Goal: Check status: Check status

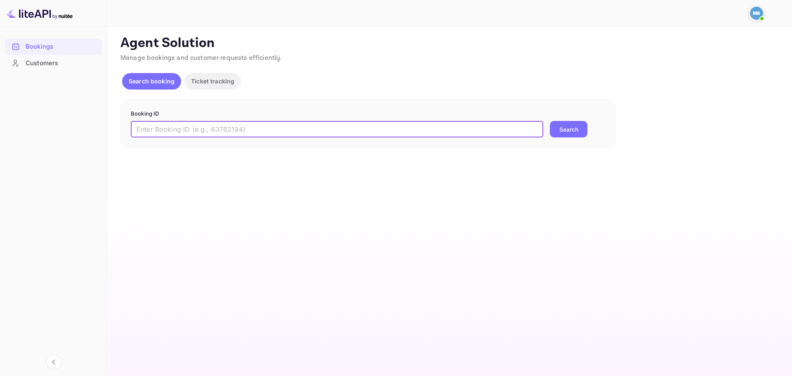
click at [189, 132] on input "text" at bounding box center [337, 129] width 413 height 17
paste input "9491856"
type input "9491856"
click at [565, 123] on button "Search" at bounding box center [569, 129] width 38 height 17
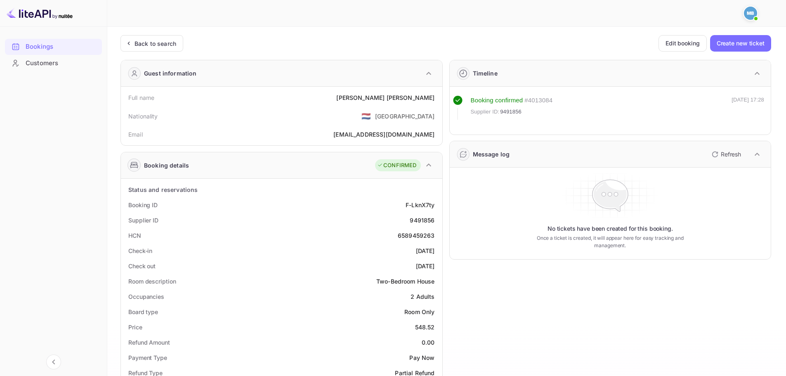
click at [729, 159] on button "Refresh" at bounding box center [726, 154] width 38 height 13
click at [719, 154] on icon "button" at bounding box center [715, 154] width 10 height 10
click at [712, 154] on icon "button" at bounding box center [715, 154] width 6 height 6
click at [720, 156] on button "Refresh" at bounding box center [726, 154] width 38 height 13
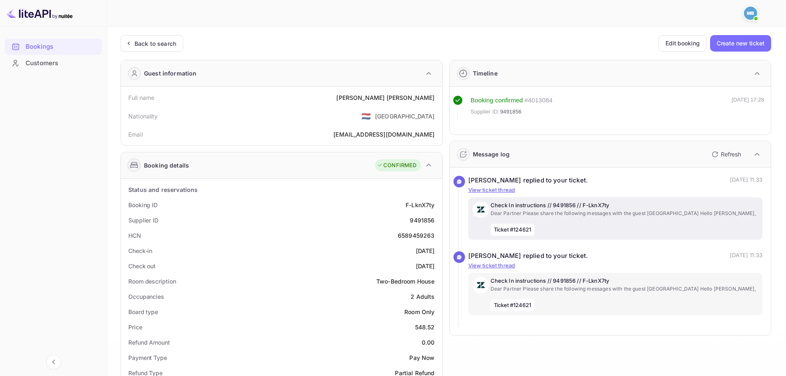
click at [524, 211] on p "Dear Partner Please share the following messages with the guest [GEOGRAPHIC_DAT…" at bounding box center [625, 213] width 268 height 7
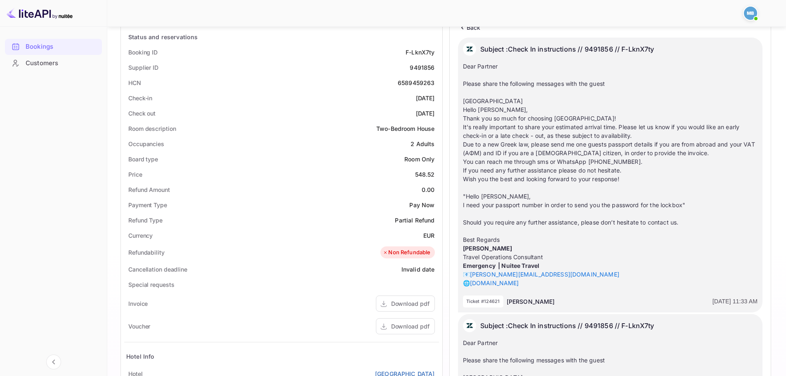
scroll to position [165, 0]
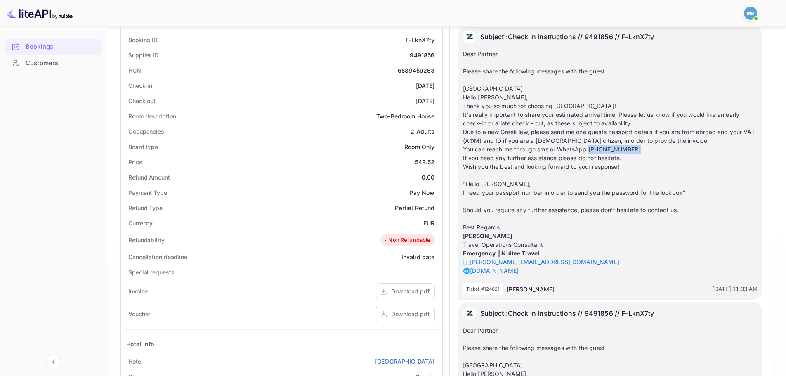
drag, startPoint x: 589, startPoint y: 150, endPoint x: 635, endPoint y: 151, distance: 45.8
click at [636, 150] on td "Hello [PERSON_NAME], Thank you so much for choosing [GEOGRAPHIC_DATA]! It's rea…" at bounding box center [610, 132] width 295 height 78
